Goal: Navigation & Orientation: Find specific page/section

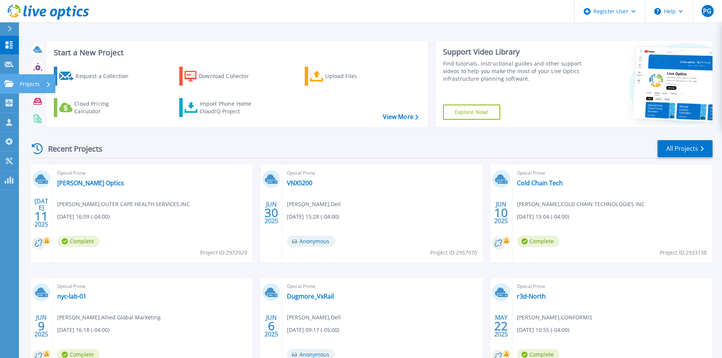
click at [27, 85] on p "Projects" at bounding box center [30, 84] width 20 height 20
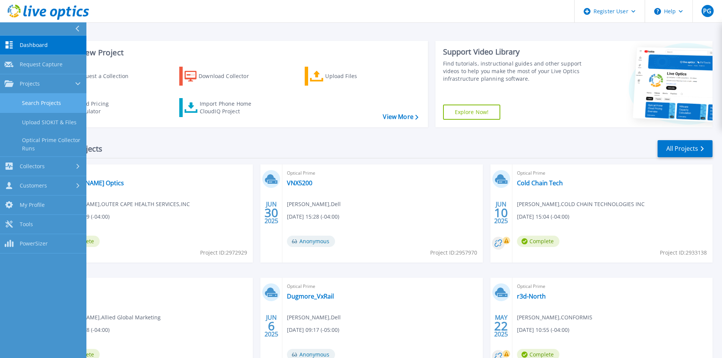
click at [48, 101] on link "Search Projects" at bounding box center [43, 103] width 86 height 19
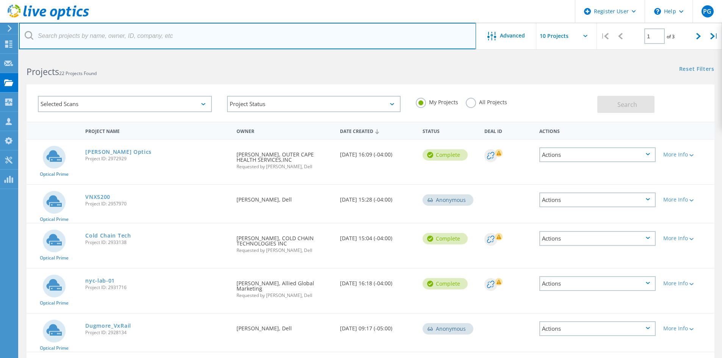
click at [105, 36] on input "text" at bounding box center [247, 36] width 457 height 27
paste input "[EMAIL_ADDRESS][DOMAIN_NAME]"
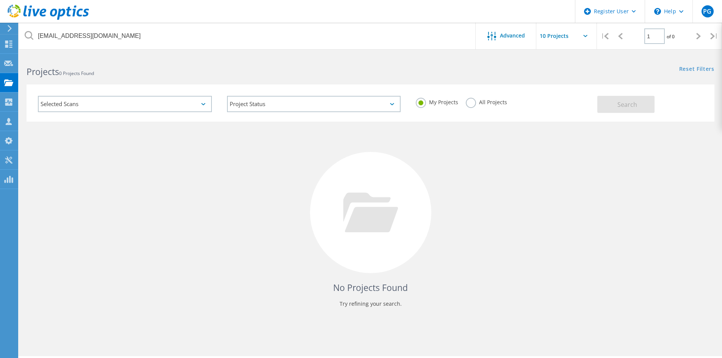
click at [471, 103] on label "All Projects" at bounding box center [486, 101] width 41 height 7
click at [0, 0] on input "All Projects" at bounding box center [0, 0] width 0 height 0
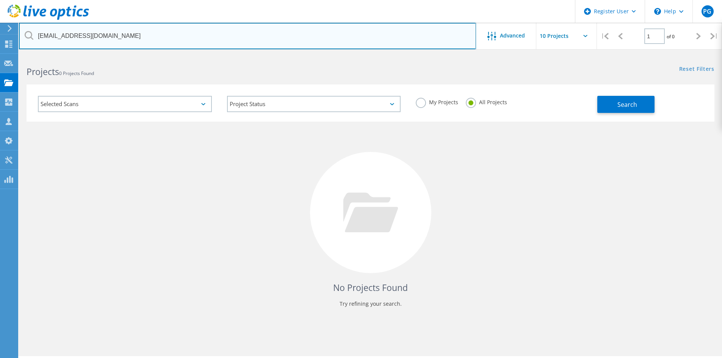
click at [217, 34] on input "[EMAIL_ADDRESS][DOMAIN_NAME]" at bounding box center [247, 36] width 457 height 27
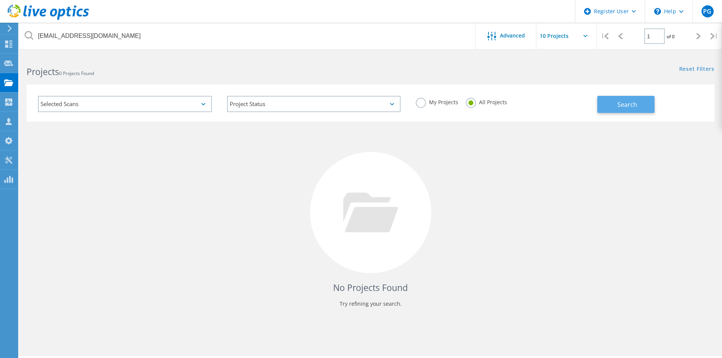
click at [627, 101] on span "Search" at bounding box center [628, 105] width 20 height 8
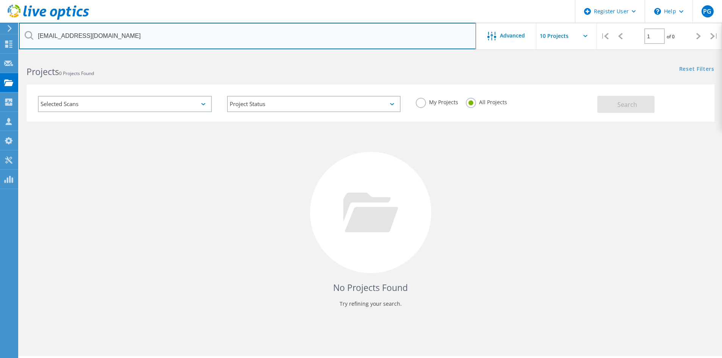
click at [115, 33] on input "[EMAIL_ADDRESS][DOMAIN_NAME]" at bounding box center [247, 36] width 457 height 27
paste input "[PERSON_NAME][EMAIL_ADDRESS][PERSON_NAME][DOMAIN_NAME]"
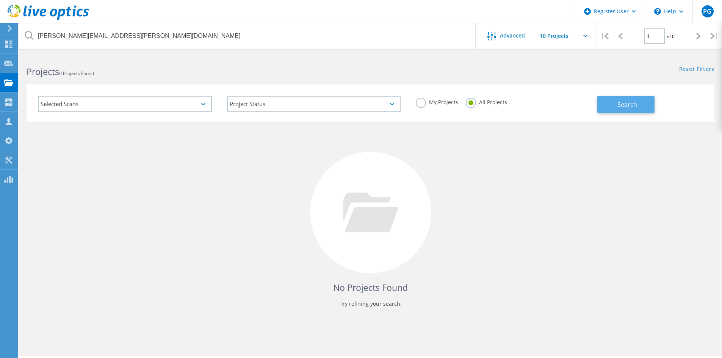
click at [620, 101] on span "Search" at bounding box center [628, 105] width 20 height 8
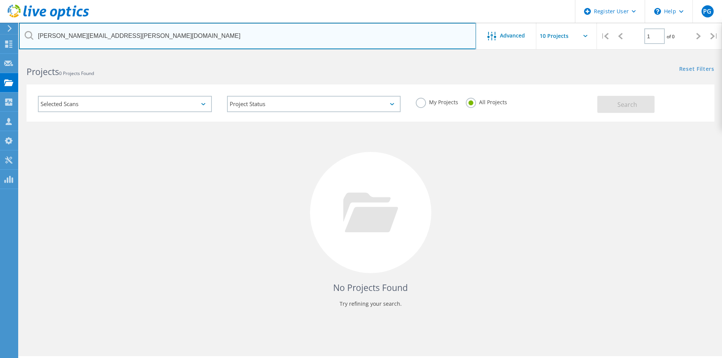
click at [79, 35] on input "david.mowles@mscorp.net" at bounding box center [247, 36] width 457 height 27
paste input "Steve.nelson"
type input "Steve.nelson@mscorp.net"
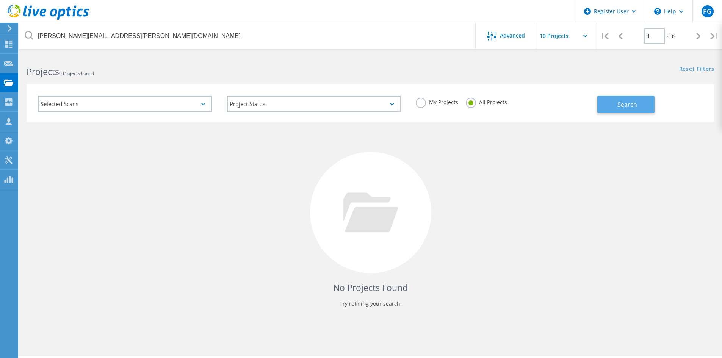
click at [613, 105] on button "Search" at bounding box center [626, 104] width 57 height 17
